Goal: Check status: Check status

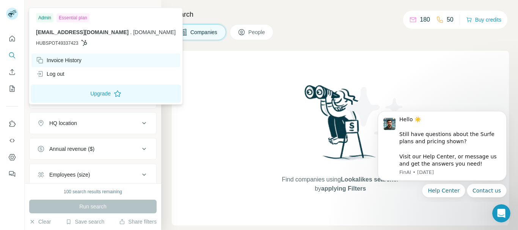
click at [70, 57] on div "Invoice History" at bounding box center [59, 60] width 46 height 8
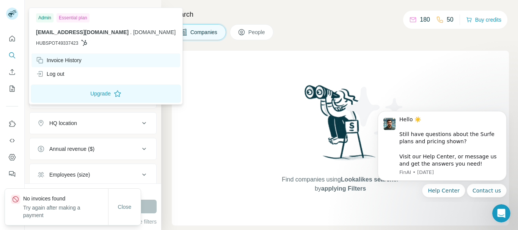
click at [63, 57] on div "Invoice History" at bounding box center [59, 60] width 46 height 8
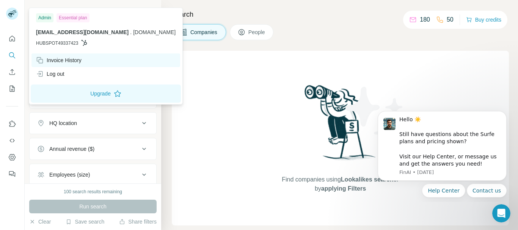
click at [64, 54] on div "Invoice History" at bounding box center [105, 60] width 149 height 14
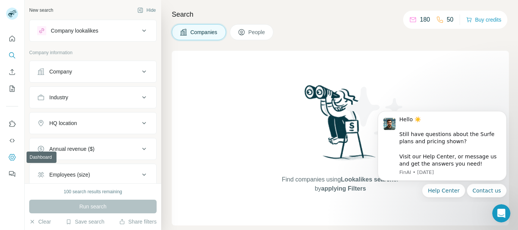
click at [12, 151] on button "Dashboard" at bounding box center [12, 158] width 12 height 14
